Goal: Task Accomplishment & Management: Manage account settings

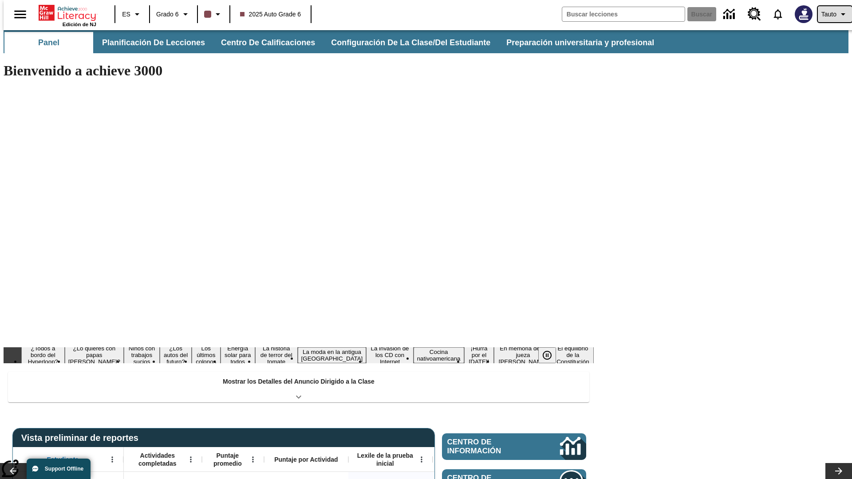
click at [830, 14] on span "Tauto" at bounding box center [828, 14] width 15 height 9
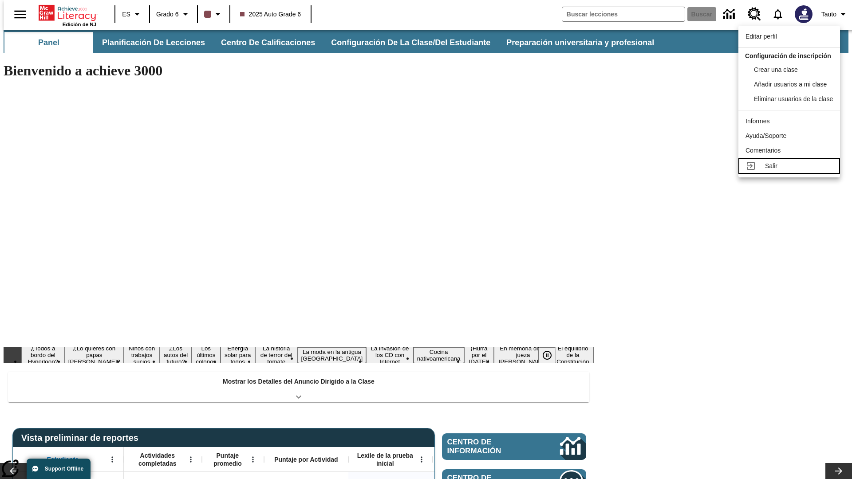
click at [792, 171] on div "Salir" at bounding box center [799, 166] width 68 height 9
